Goal: Check status: Check status

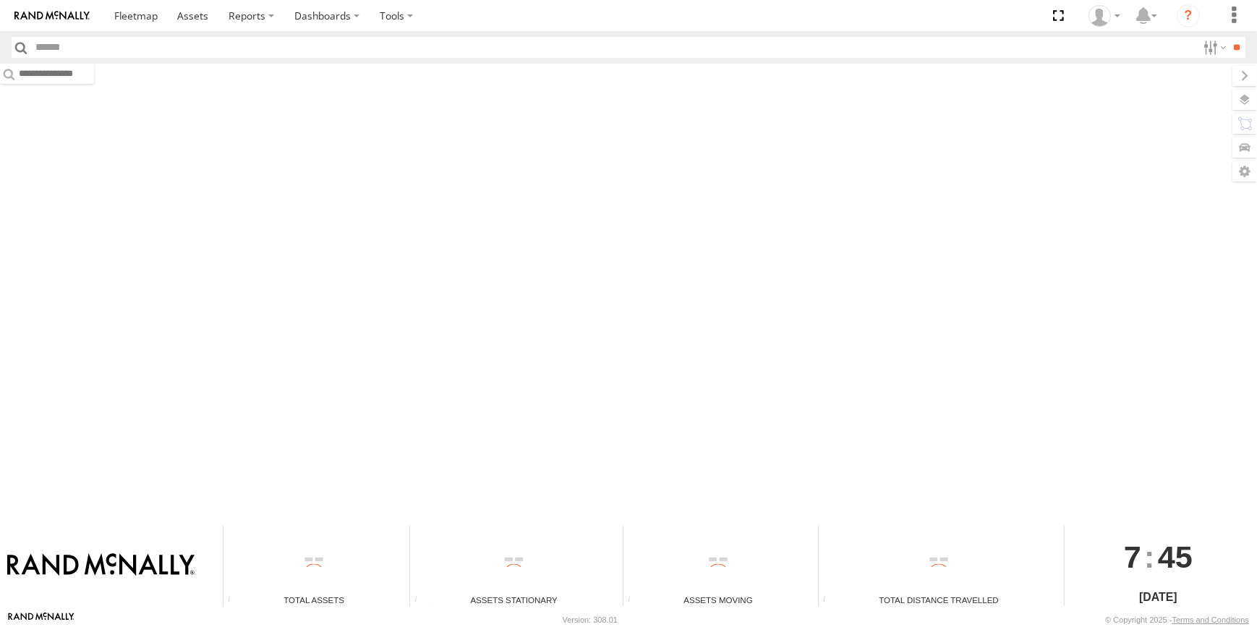
click at [47, 53] on input "text" at bounding box center [613, 47] width 1167 height 21
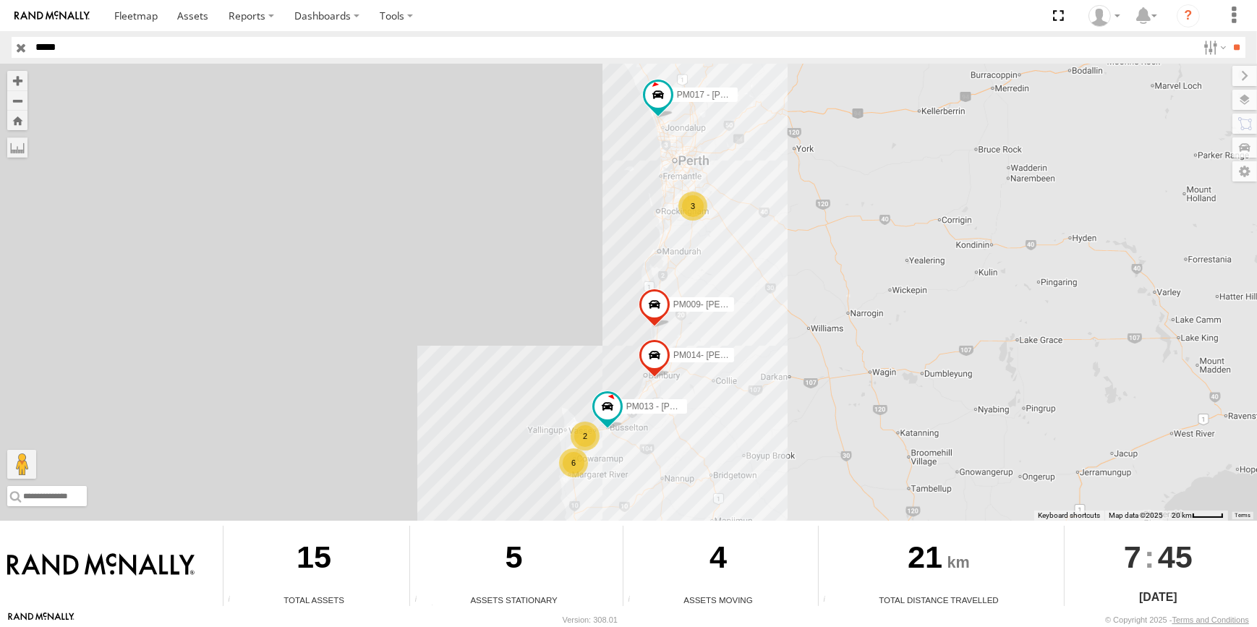
type input "*****"
click at [1228, 37] on input "**" at bounding box center [1236, 47] width 17 height 21
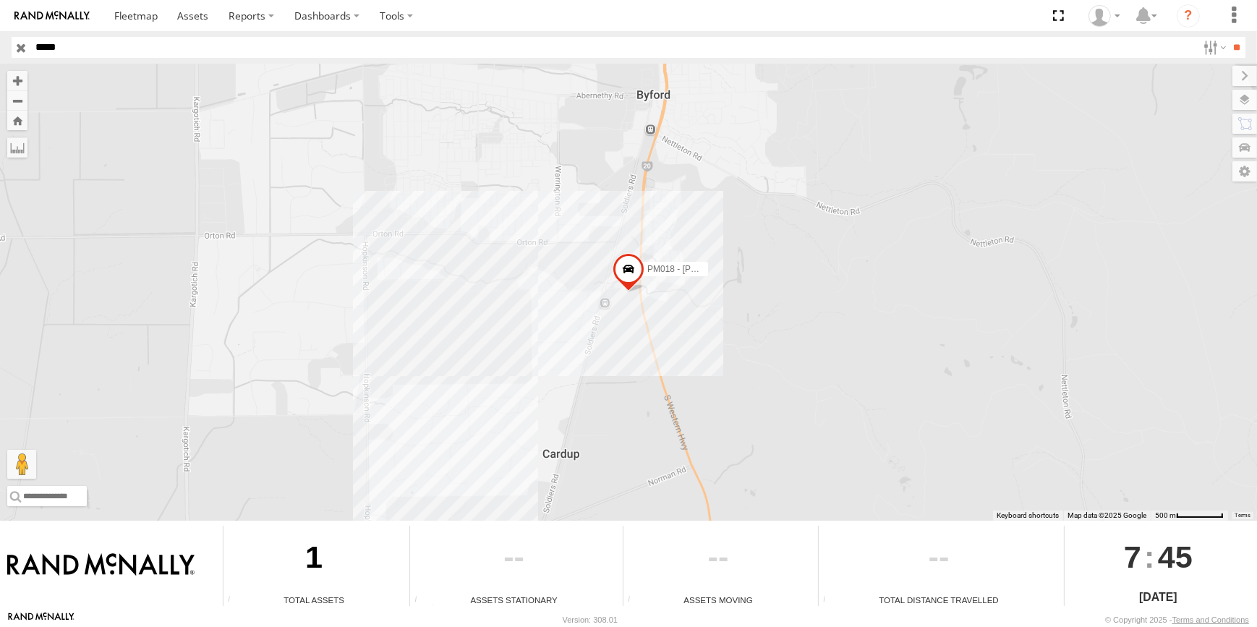
click at [618, 273] on span at bounding box center [628, 272] width 32 height 39
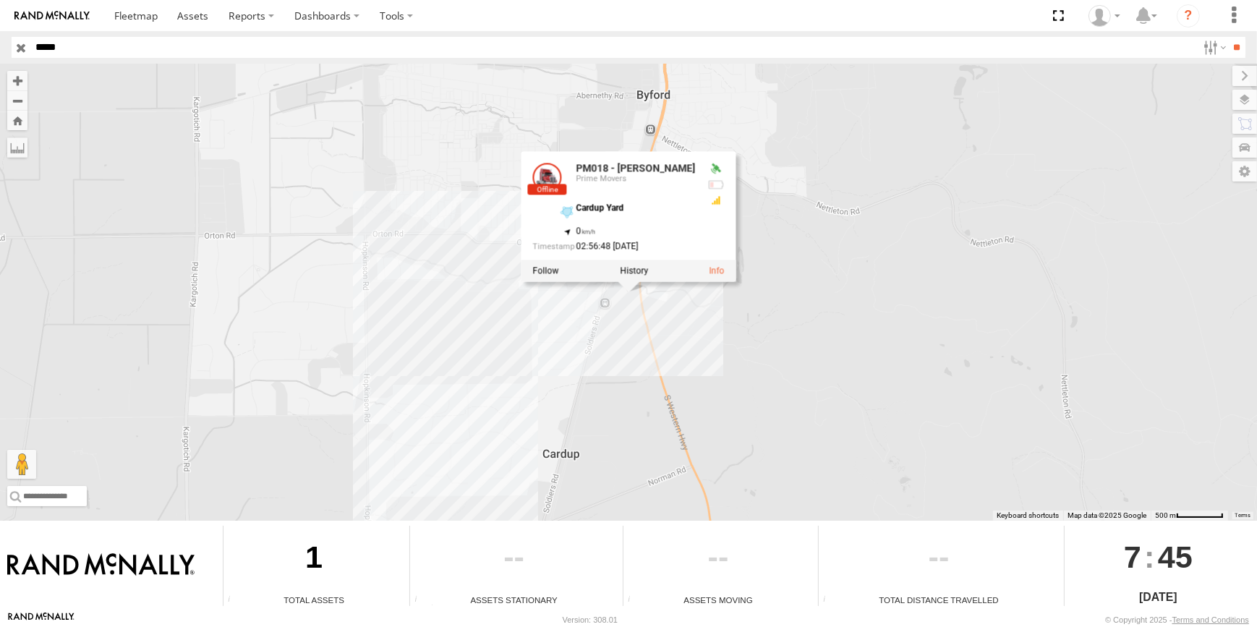
click at [636, 277] on div at bounding box center [628, 271] width 215 height 22
click at [709, 269] on link at bounding box center [716, 270] width 15 height 10
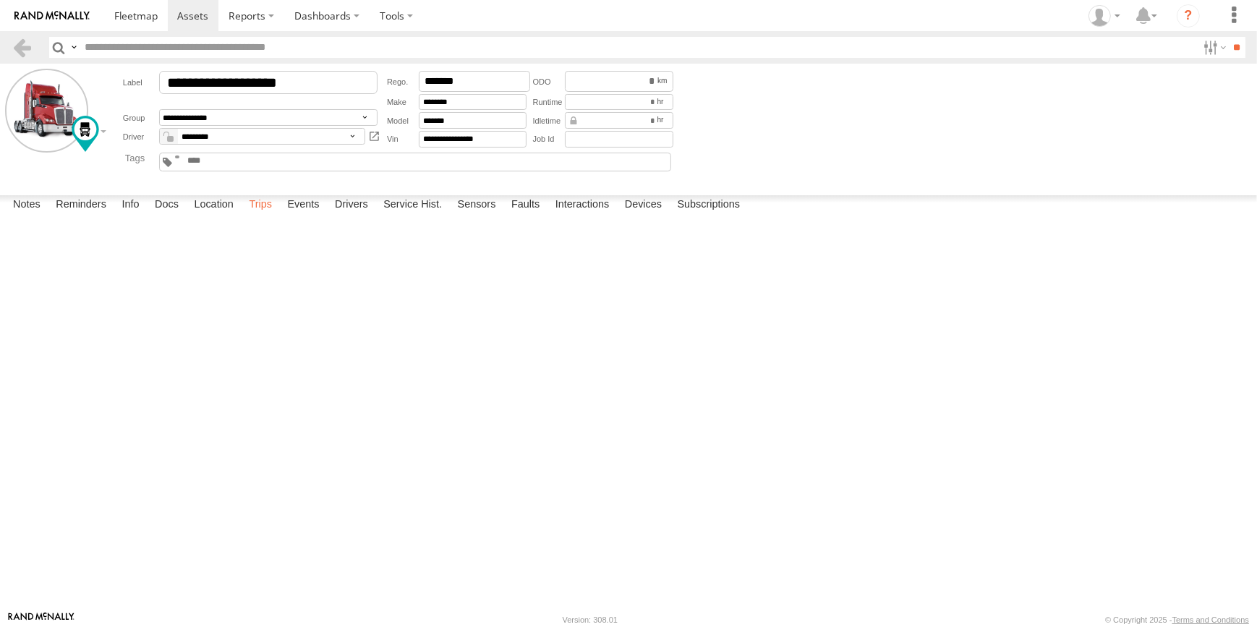
click at [260, 215] on label "Trips" at bounding box center [260, 205] width 38 height 20
click at [0, 0] on link at bounding box center [0, 0] width 0 height 0
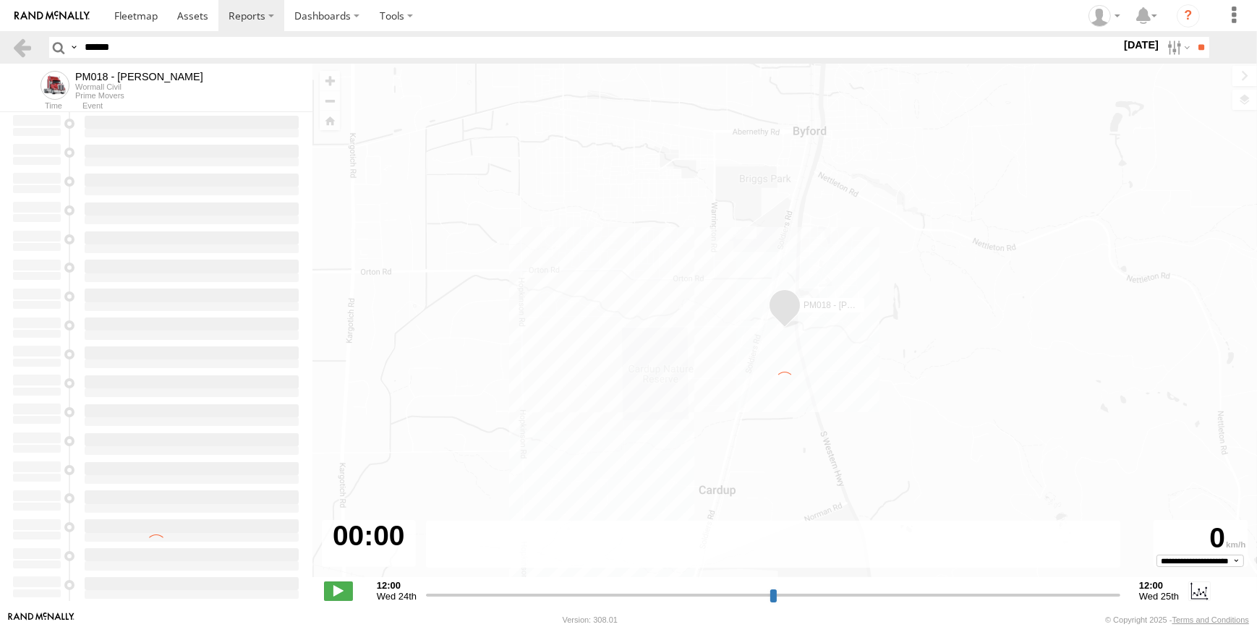
type input "**********"
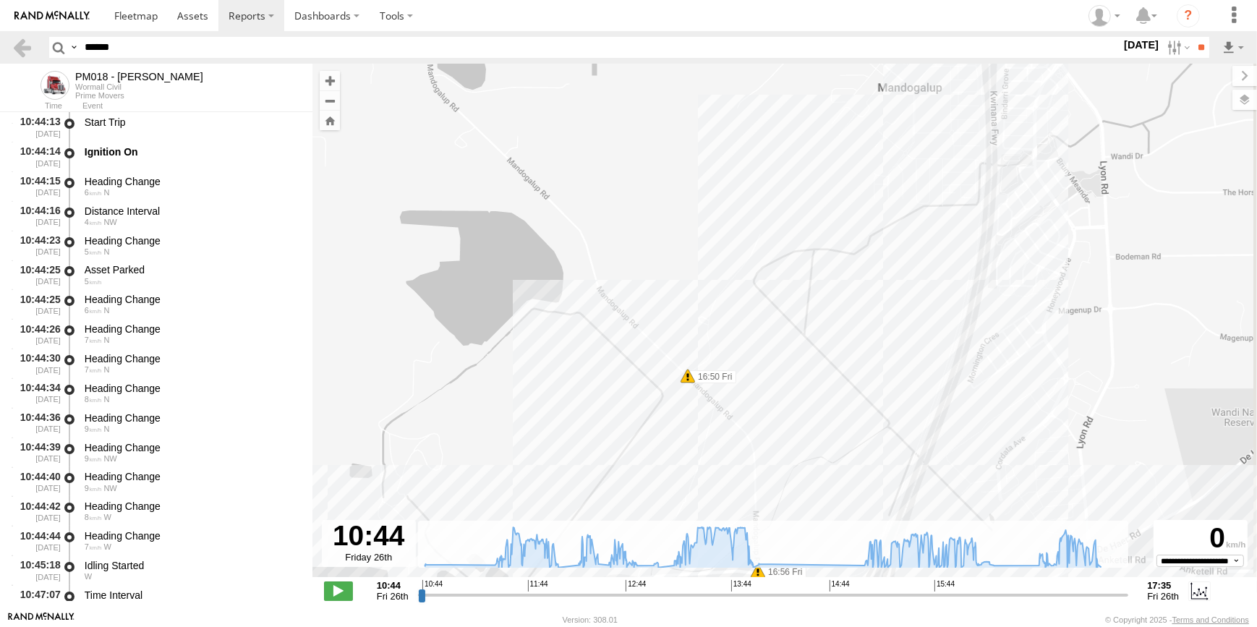
drag, startPoint x: 994, startPoint y: 394, endPoint x: 976, endPoint y: 320, distance: 75.9
click at [976, 320] on div "PM018 - [PERSON_NAME] 12:16 Fri 12:34 Fri 12:39 Fri 13:13 Fri 16:50 Fri 16:56 F…" at bounding box center [784, 328] width 944 height 529
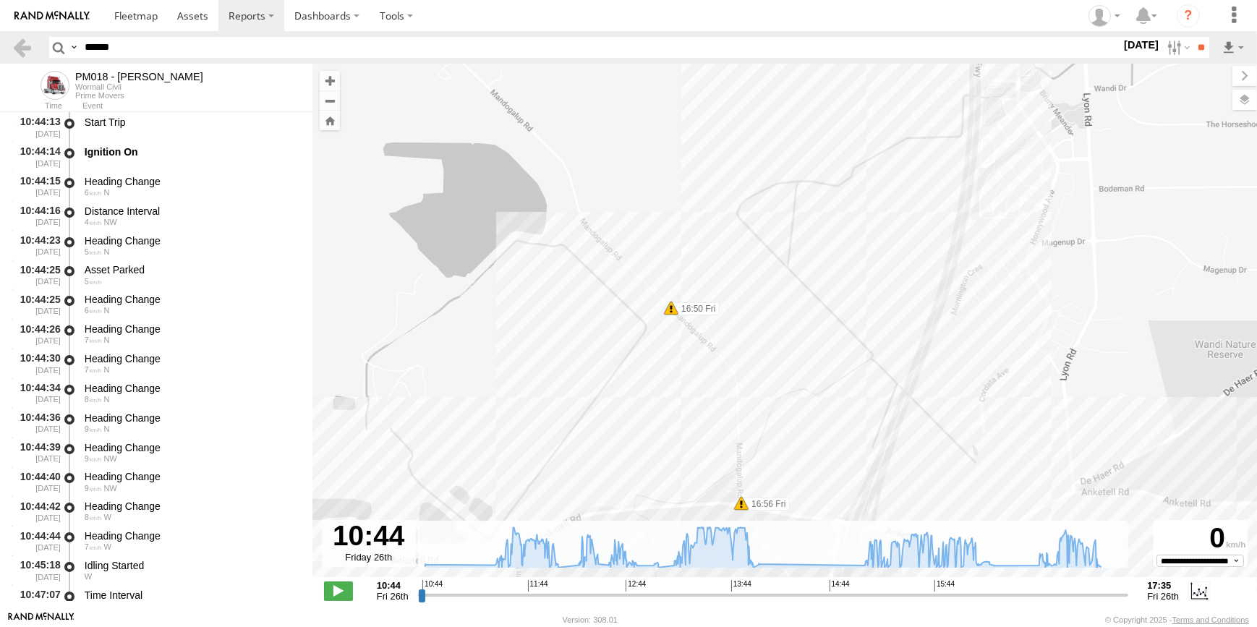
drag, startPoint x: 983, startPoint y: 458, endPoint x: 910, endPoint y: 380, distance: 106.9
click at [967, 385] on div "PM018 - [PERSON_NAME] 12:16 Fri 12:34 Fri 12:39 Fri 13:13 Fri 16:50 Fri 16:56 F…" at bounding box center [784, 328] width 944 height 529
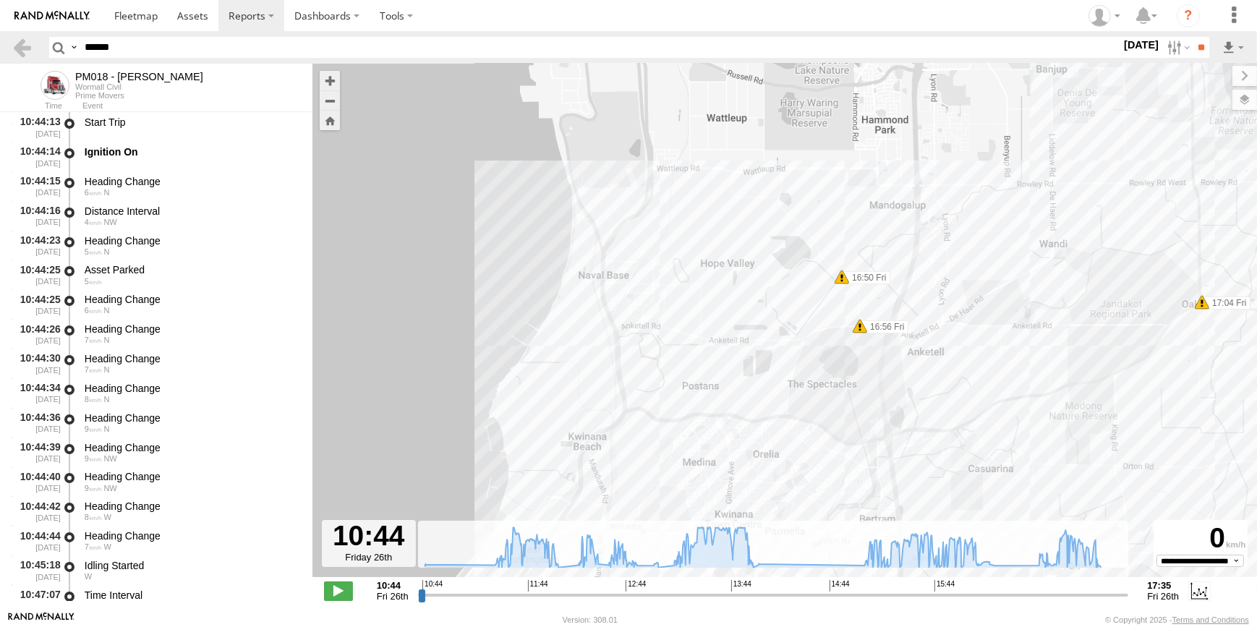
drag, startPoint x: 894, startPoint y: 359, endPoint x: 906, endPoint y: 275, distance: 84.8
click at [910, 285] on div "PM018 - [PERSON_NAME] 12:16 Fri 12:34 Fri 12:39 Fri 13:13 Fri 16:50 Fri 16:56 F…" at bounding box center [784, 328] width 944 height 529
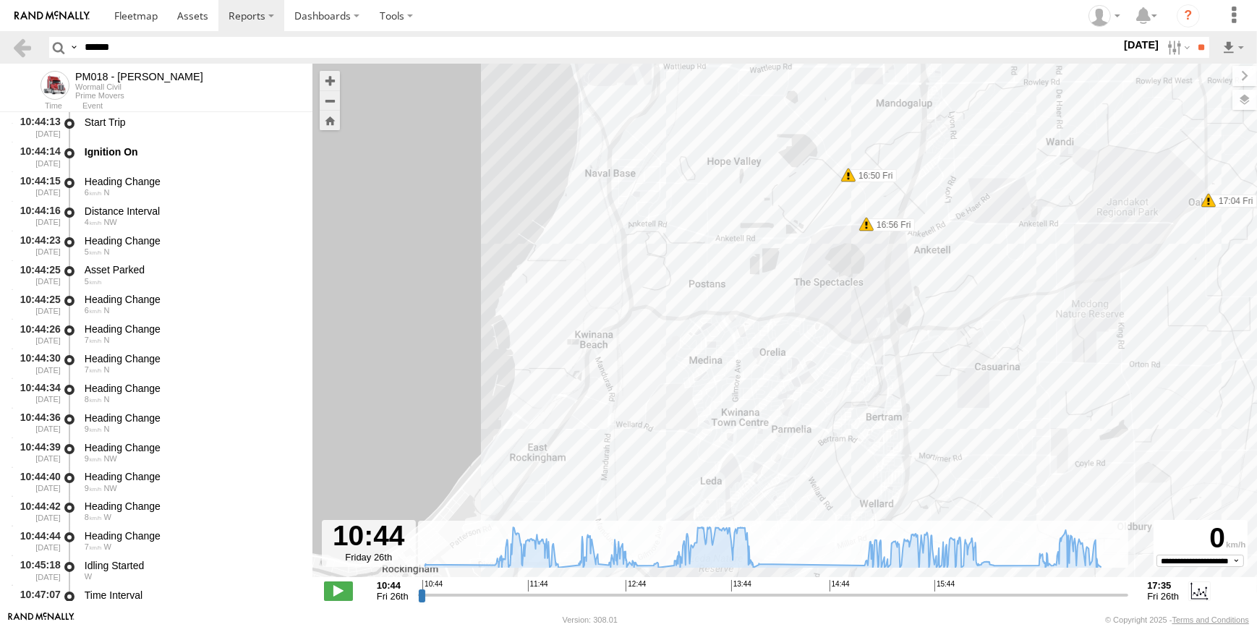
drag, startPoint x: 882, startPoint y: 359, endPoint x: 864, endPoint y: 232, distance: 128.5
click at [876, 262] on div "PM018 - [PERSON_NAME] 12:16 Fri 12:34 Fri 12:39 Fri 13:13 Fri 16:50 Fri 16:56 F…" at bounding box center [784, 328] width 944 height 529
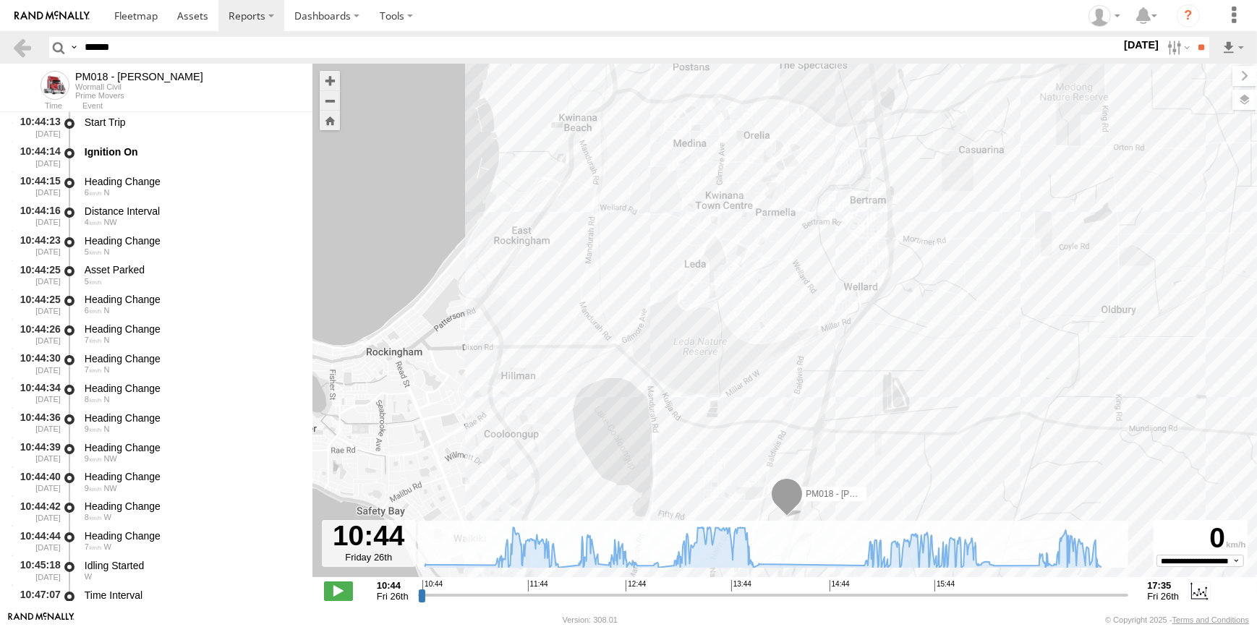
drag, startPoint x: 929, startPoint y: 337, endPoint x: 930, endPoint y: 286, distance: 51.3
click at [930, 302] on div "PM018 - [PERSON_NAME] 12:16 Fri 12:34 Fri 12:39 Fri 13:13 Fri 16:50 Fri 16:56 F…" at bounding box center [784, 328] width 944 height 529
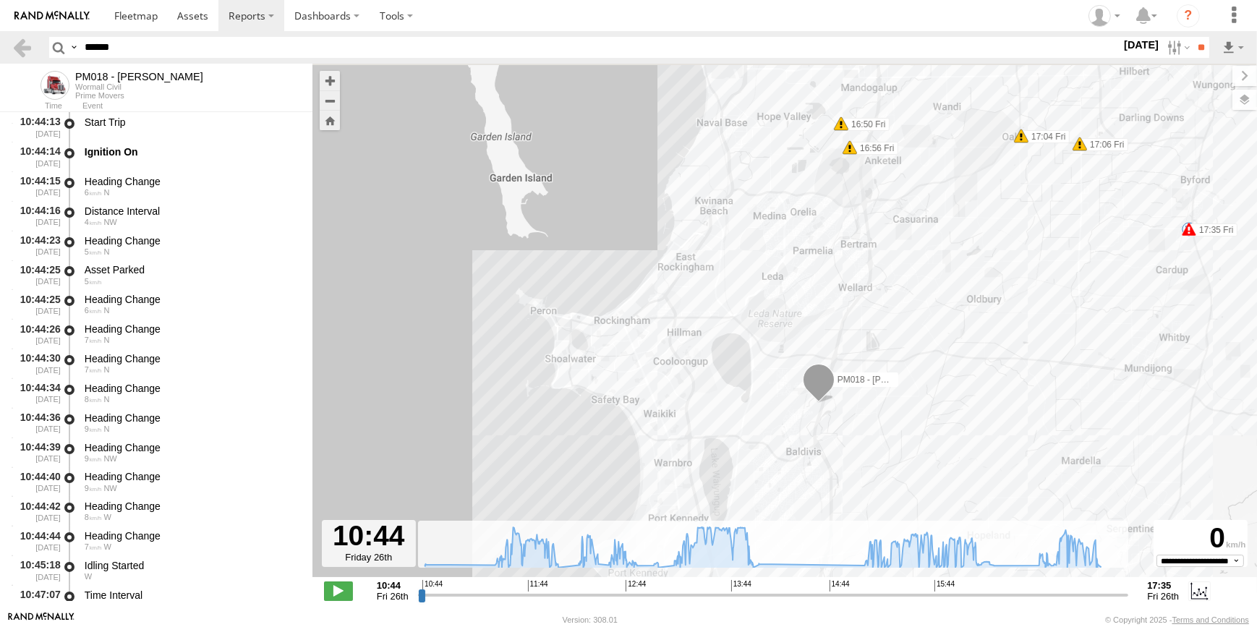
drag, startPoint x: 751, startPoint y: 157, endPoint x: 716, endPoint y: 282, distance: 130.0
click at [720, 294] on div "PM018 - [PERSON_NAME] 12:16 Fri 12:34 Fri 12:39 Fri 13:13 Fri 16:50 Fri 16:56 F…" at bounding box center [784, 328] width 944 height 529
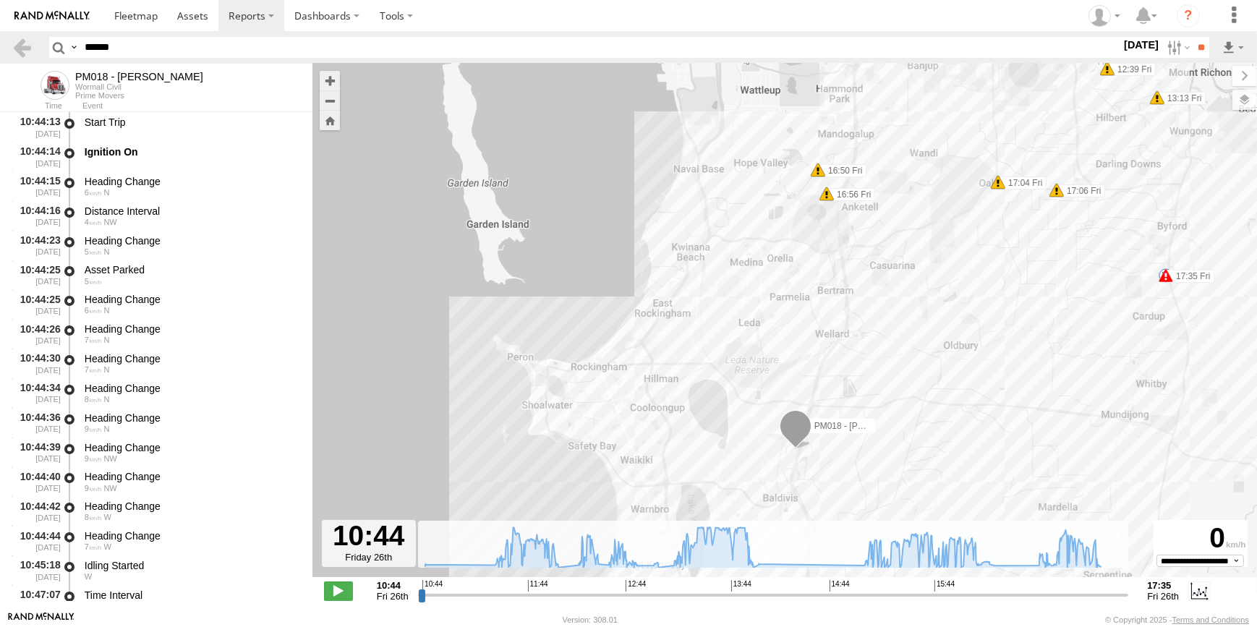
drag, startPoint x: 782, startPoint y: 228, endPoint x: 687, endPoint y: 322, distance: 134.0
click at [691, 319] on div "PM018 - [PERSON_NAME] 12:16 Fri 12:34 Fri 12:39 Fri 13:13 Fri 16:50 Fri 16:56 F…" at bounding box center [784, 328] width 944 height 529
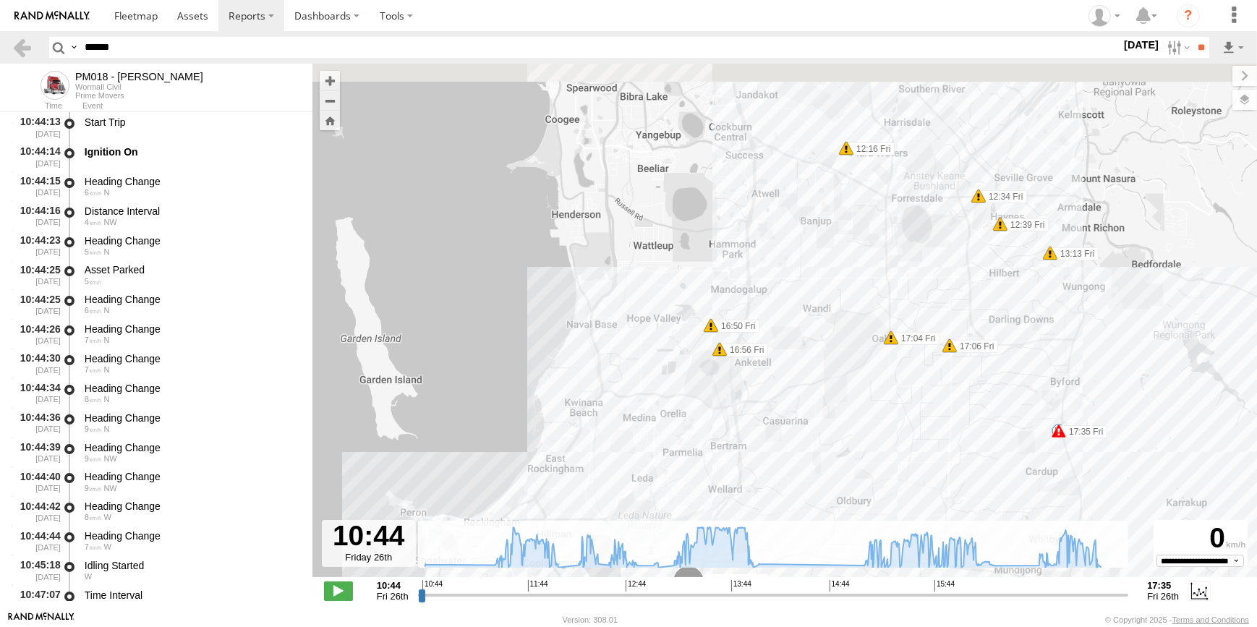
drag, startPoint x: 952, startPoint y: 338, endPoint x: 875, endPoint y: 414, distance: 107.9
click at [914, 450] on div "PM018 - [PERSON_NAME] 12:16 Fri 12:34 Fri 12:39 Fri 13:13 Fri 16:50 Fri 16:56 F…" at bounding box center [784, 328] width 944 height 529
